Goal: Transaction & Acquisition: Purchase product/service

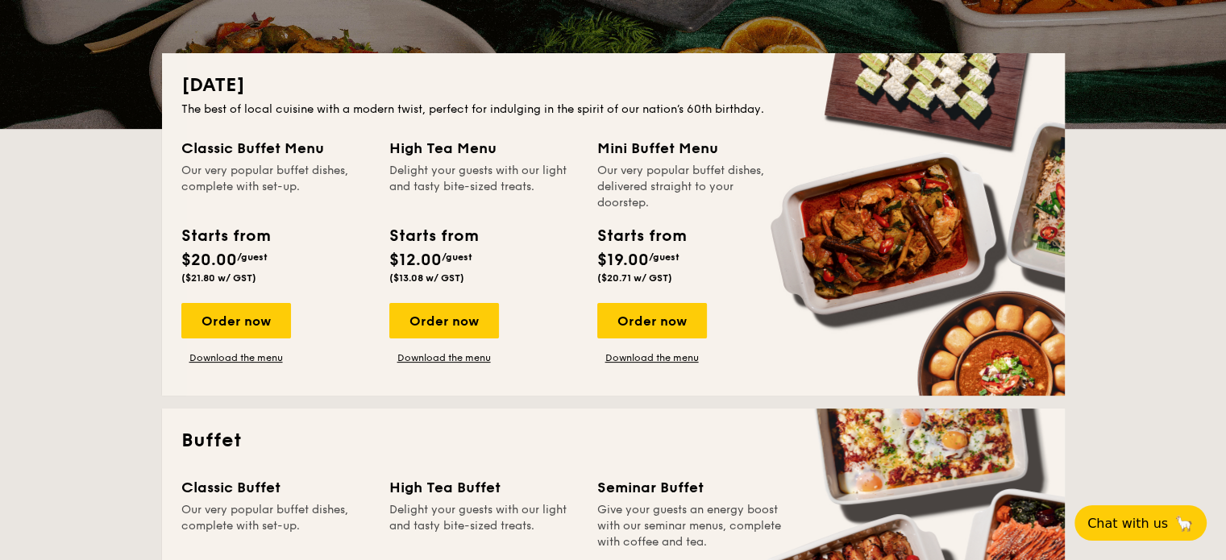
scroll to position [645, 0]
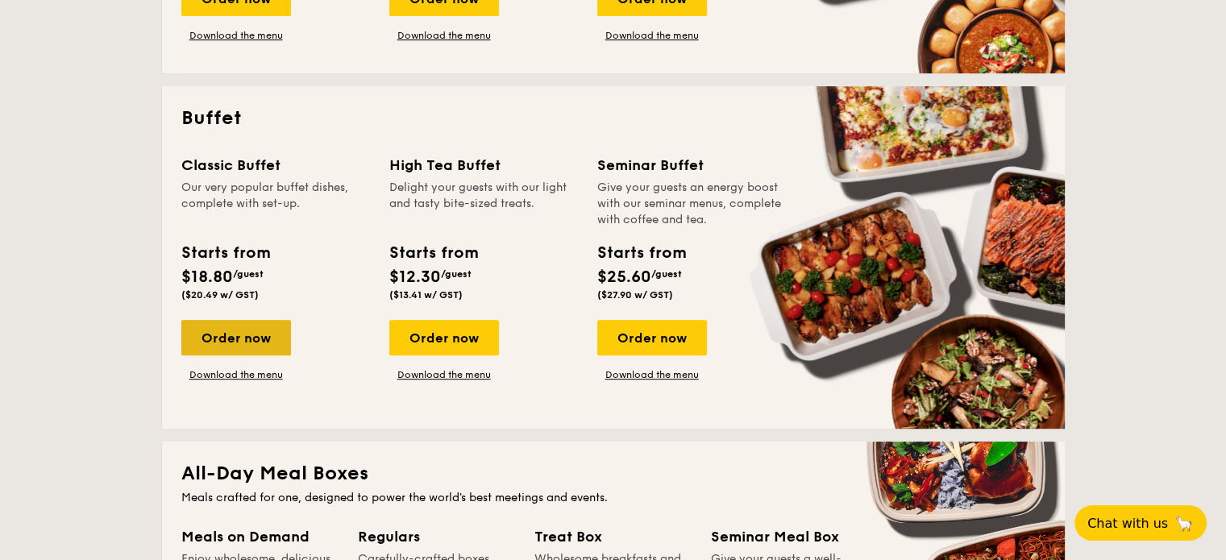
click at [233, 334] on div "Order now" at bounding box center [236, 337] width 110 height 35
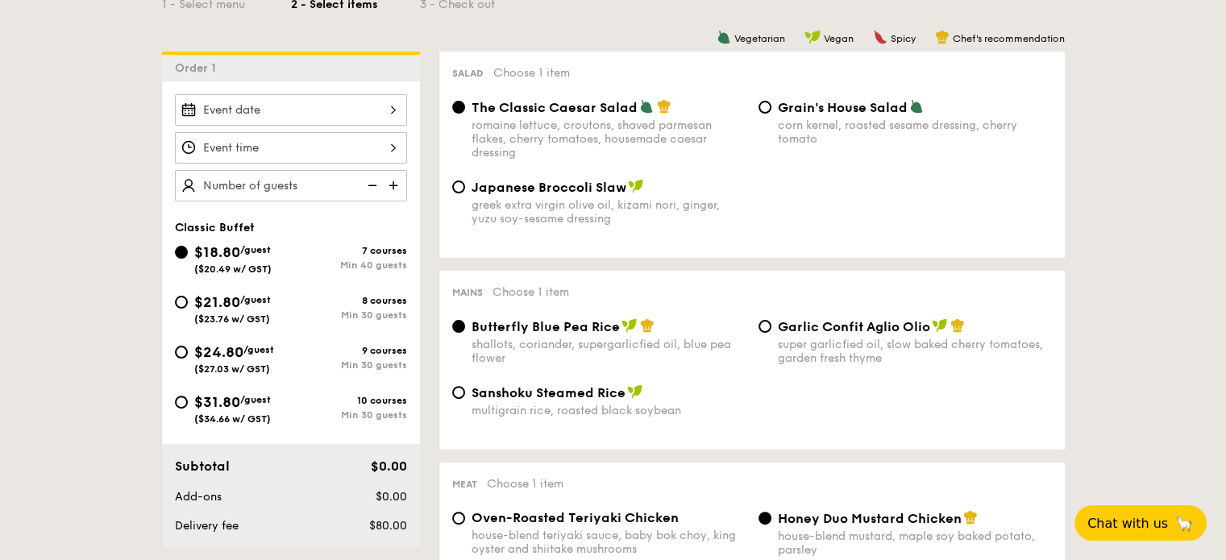
scroll to position [403, 0]
type input "100 guests"
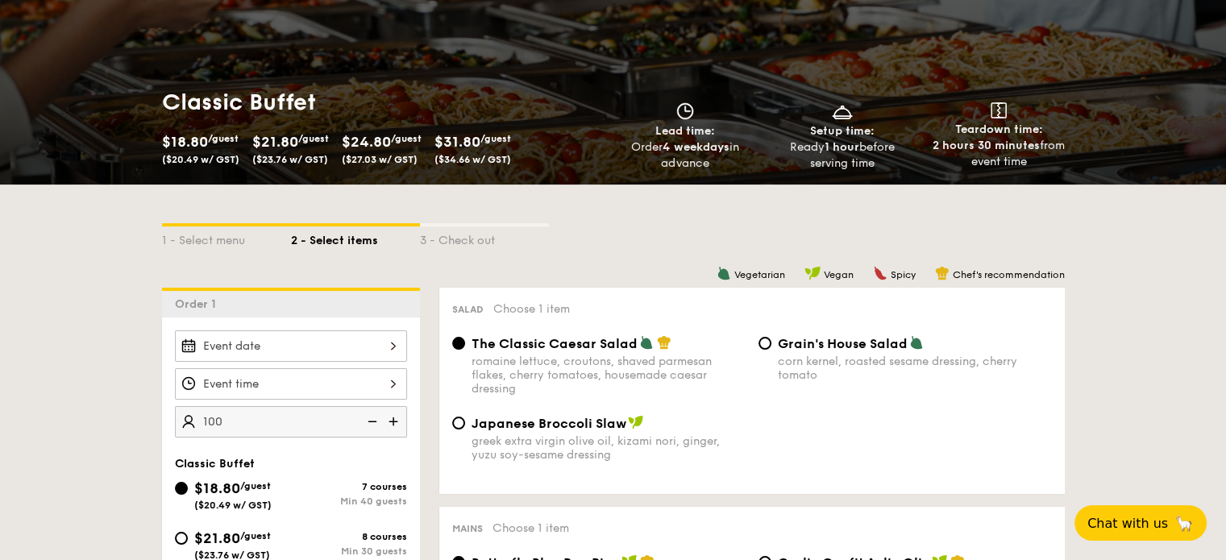
scroll to position [161, 0]
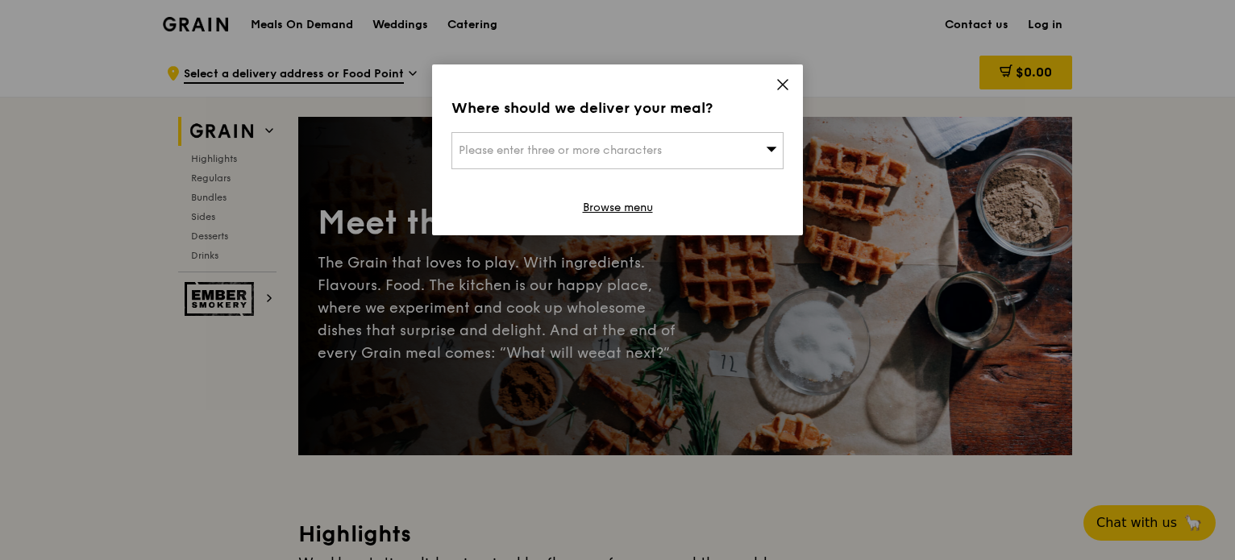
click at [777, 86] on icon at bounding box center [782, 84] width 15 height 15
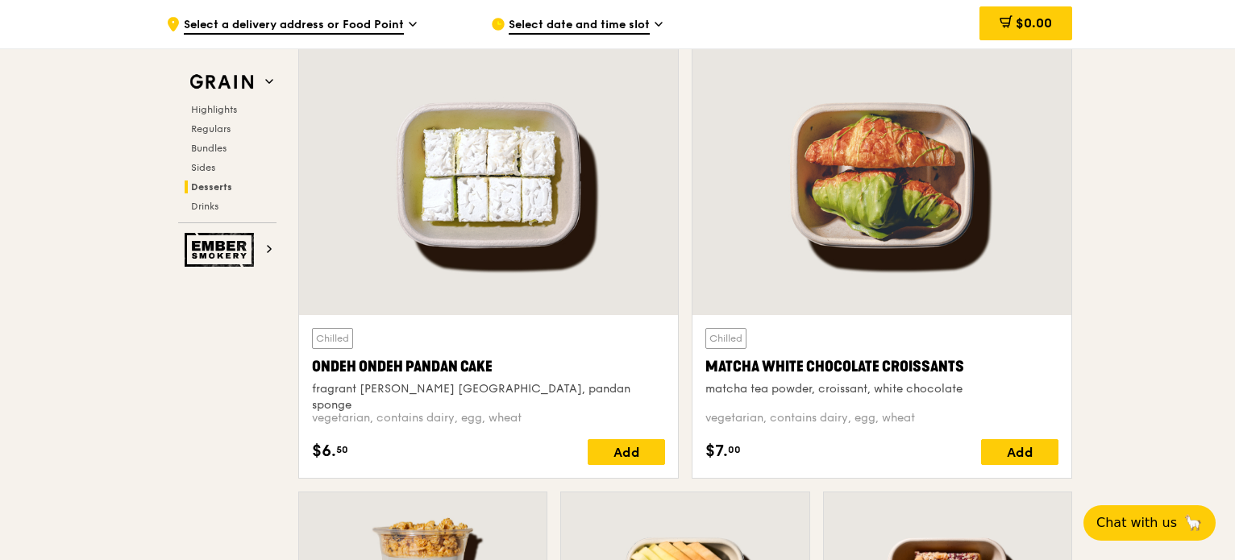
scroll to position [4674, 0]
